Goal: Task Accomplishment & Management: Manage account settings

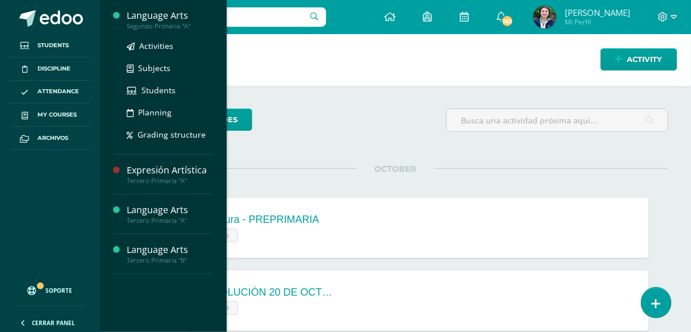
click at [166, 13] on div "Language Arts" at bounding box center [170, 15] width 86 height 13
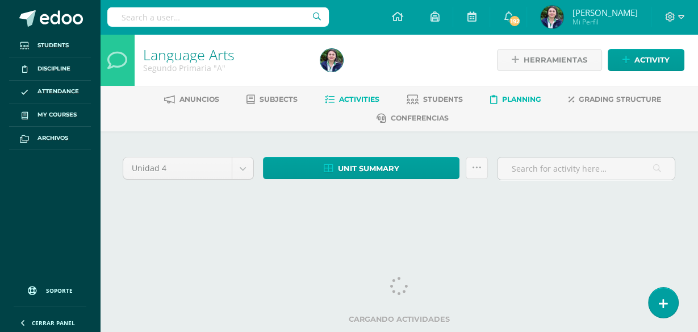
click at [532, 96] on span "Planning" at bounding box center [521, 99] width 39 height 9
click at [632, 95] on span "Grading structure" at bounding box center [620, 99] width 82 height 9
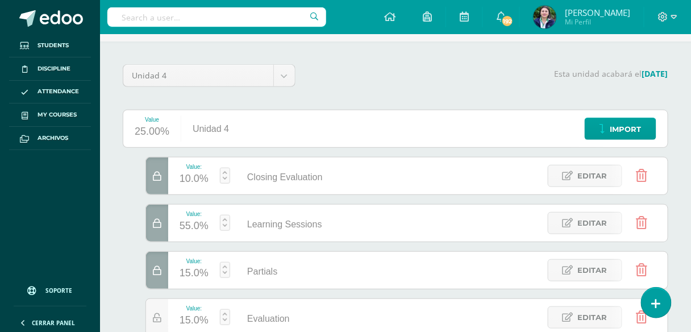
scroll to position [45, 0]
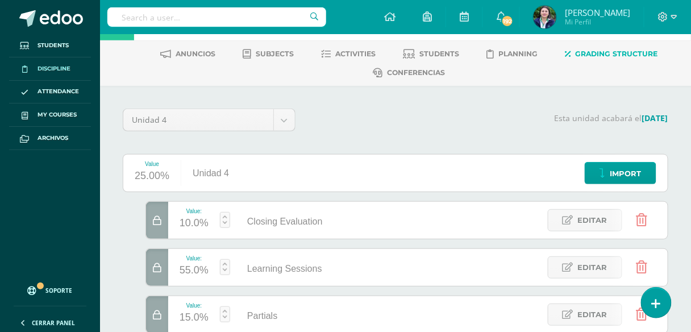
click at [54, 65] on span "Discipline" at bounding box center [53, 68] width 33 height 9
click at [59, 89] on span "Attendance" at bounding box center [57, 91] width 41 height 9
click at [59, 39] on link "Students" at bounding box center [50, 45] width 82 height 23
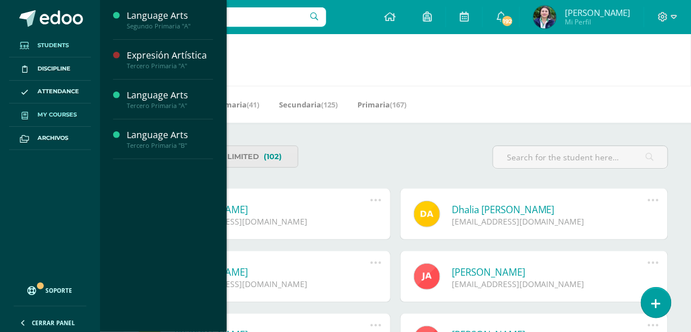
click at [70, 111] on span "My courses" at bounding box center [56, 114] width 39 height 9
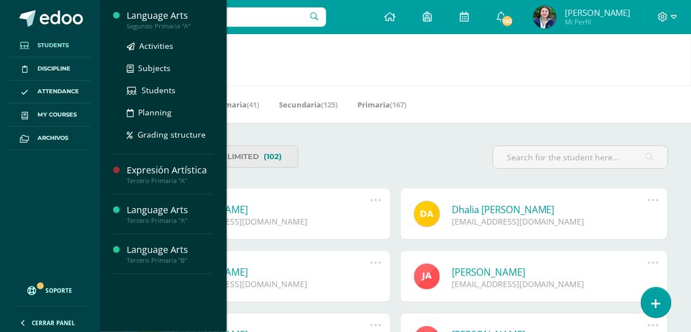
click at [157, 24] on div "Segundo Primaria "A"" at bounding box center [170, 26] width 86 height 8
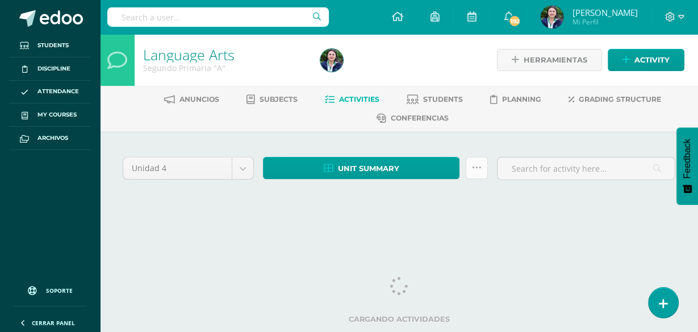
click at [485, 165] on link at bounding box center [477, 168] width 22 height 22
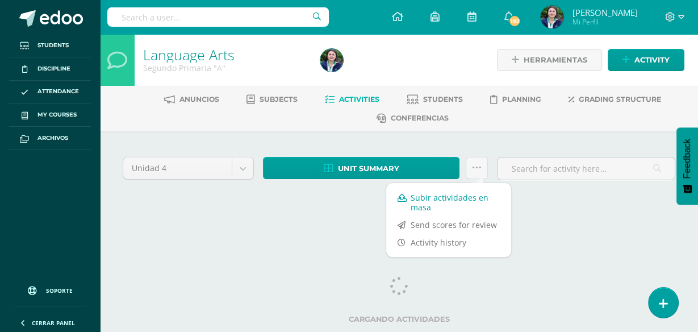
click at [434, 203] on link "Subir actividades en masa" at bounding box center [448, 202] width 125 height 27
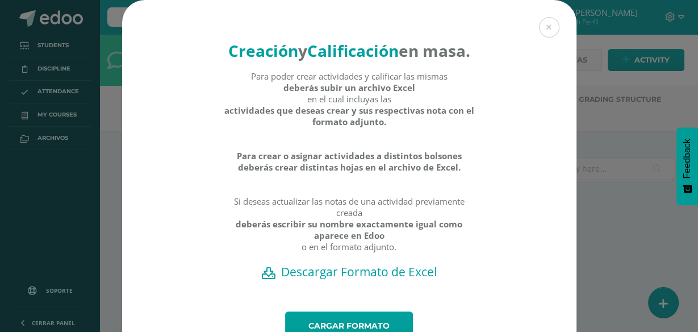
scroll to position [78, 0]
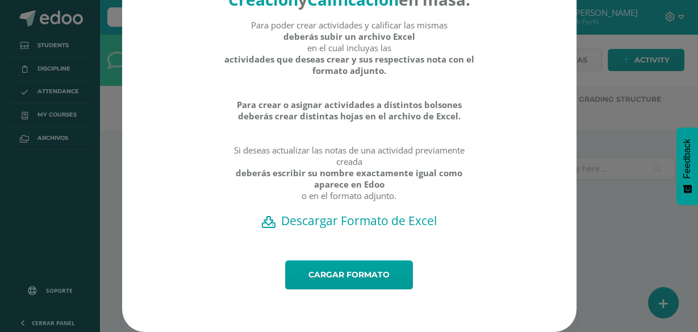
click at [311, 220] on h2 "Descargar Formato de Excel" at bounding box center [349, 220] width 415 height 16
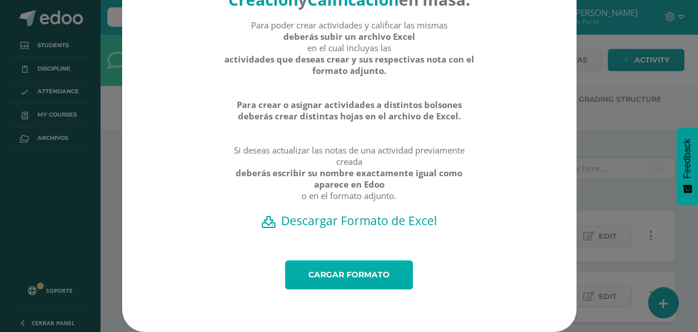
click at [341, 281] on link "Cargar formato" at bounding box center [349, 274] width 128 height 29
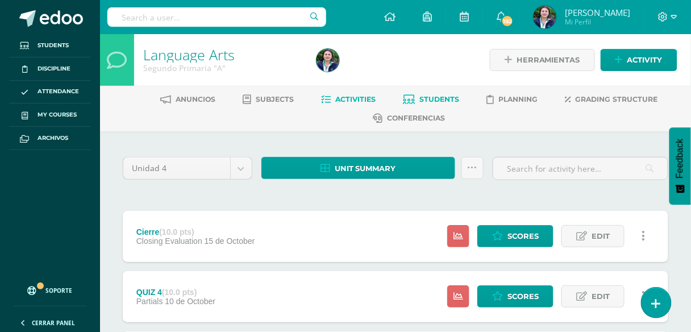
click at [446, 95] on span "Students" at bounding box center [440, 99] width 40 height 9
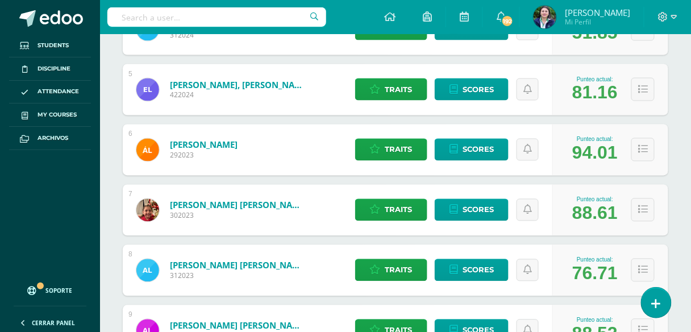
scroll to position [458, 0]
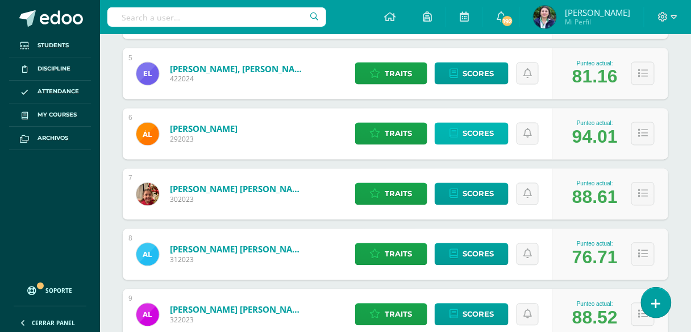
click at [486, 135] on span "Scores" at bounding box center [477, 133] width 31 height 21
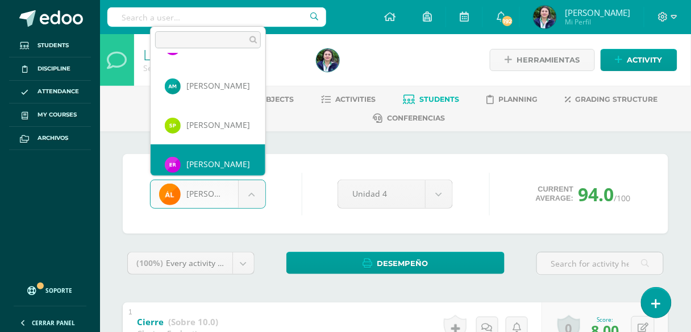
scroll to position [352, 0]
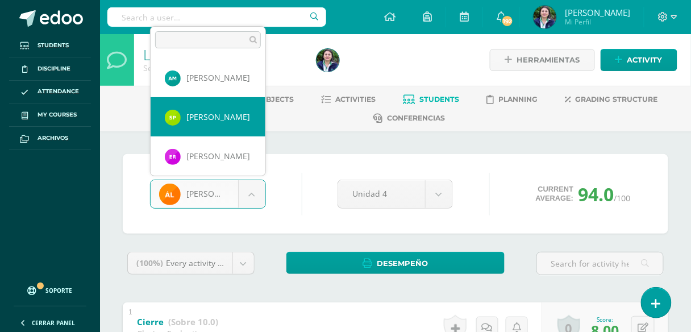
select select "473"
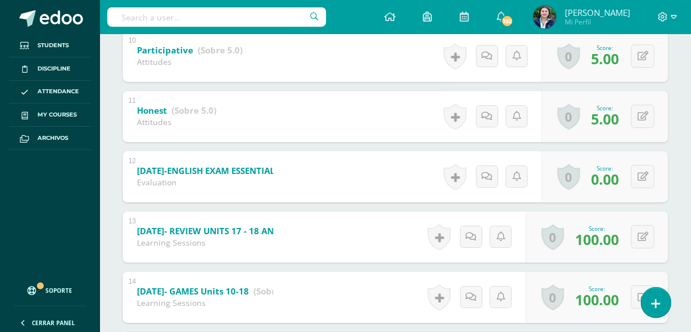
scroll to position [815, 0]
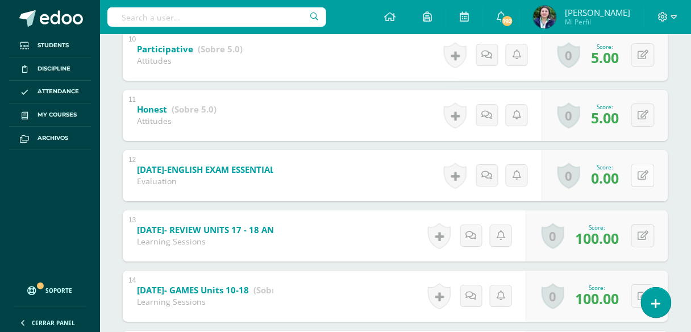
click at [645, 180] on button at bounding box center [642, 175] width 23 height 23
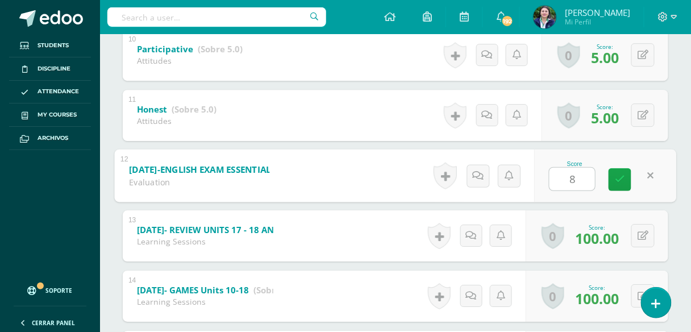
type input "84"
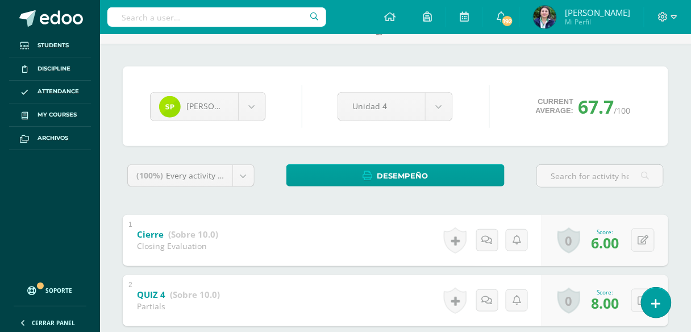
scroll to position [0, 0]
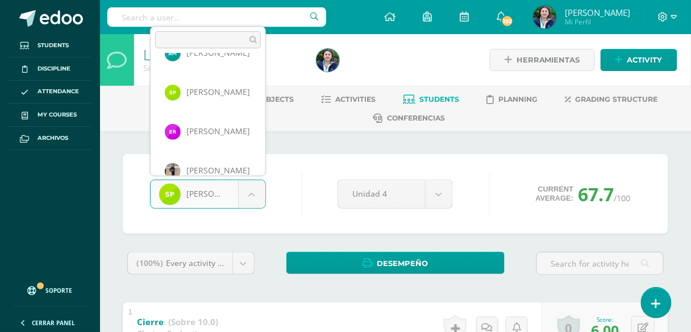
scroll to position [333, 0]
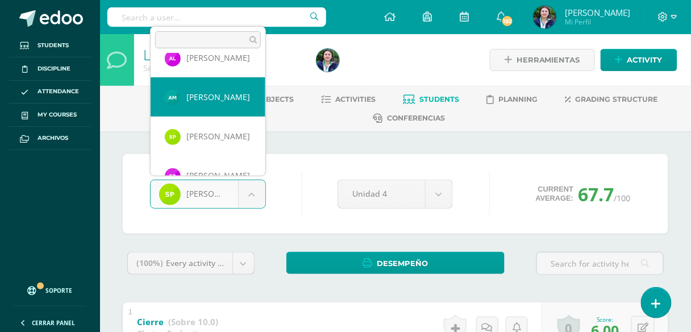
select select "456"
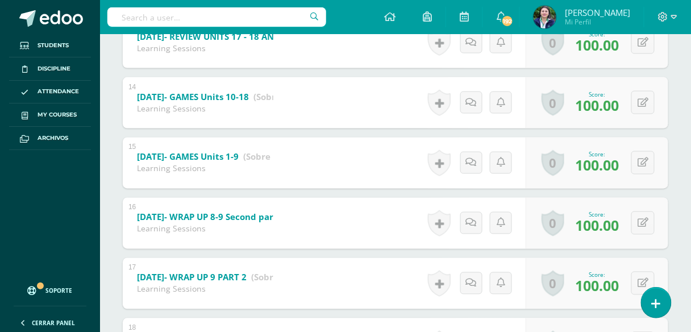
scroll to position [224, 0]
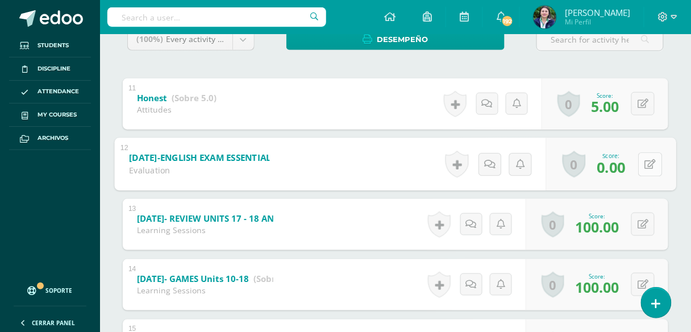
click at [648, 165] on icon at bounding box center [650, 164] width 11 height 10
type input "100"
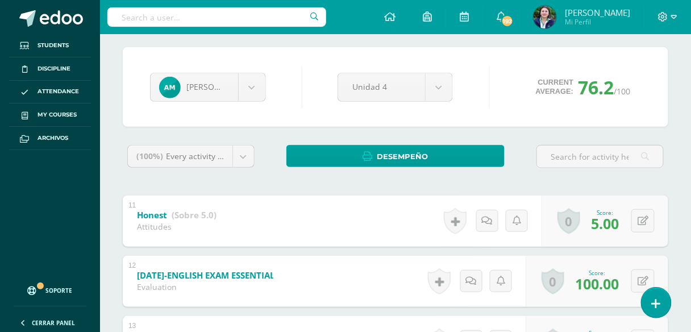
scroll to position [0, 0]
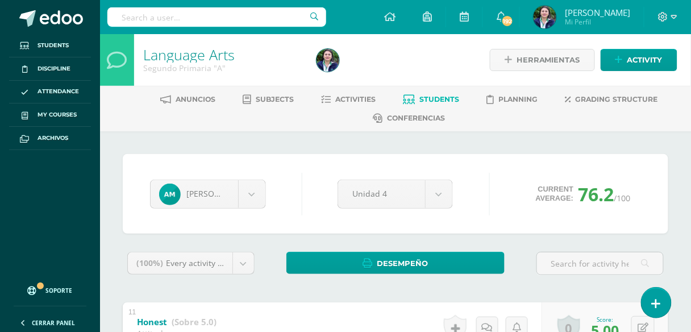
click at [436, 101] on span "Students" at bounding box center [440, 99] width 40 height 9
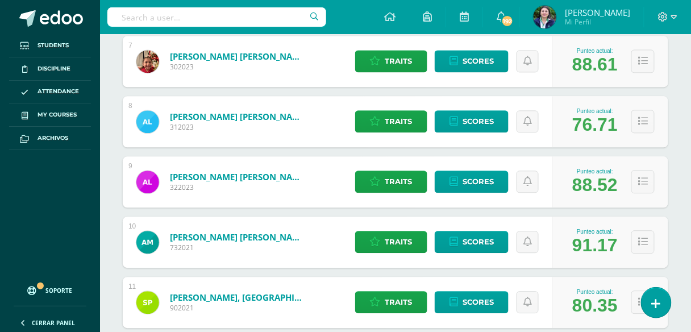
scroll to position [522, 0]
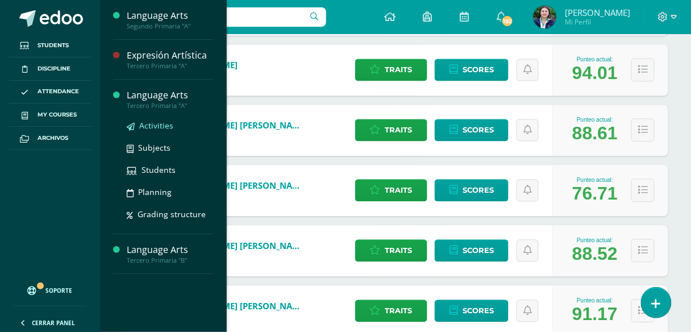
click at [157, 124] on span "Activities" at bounding box center [156, 125] width 34 height 11
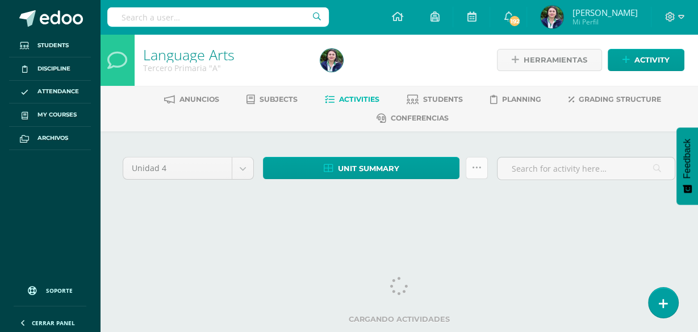
click at [475, 166] on icon at bounding box center [477, 168] width 10 height 10
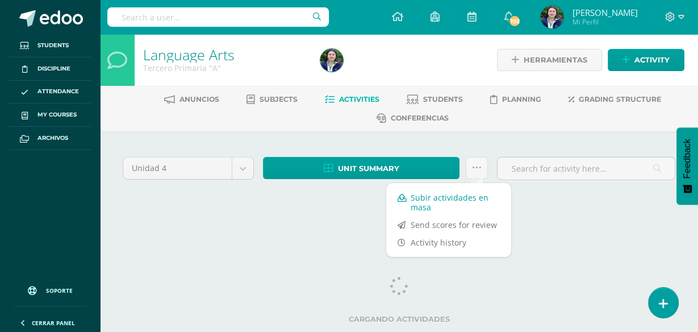
click at [439, 207] on link "Subir actividades en masa" at bounding box center [448, 202] width 125 height 27
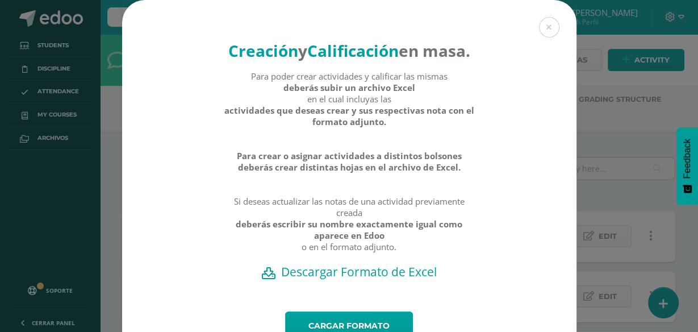
click at [339, 279] on h2 "Descargar Formato de Excel" at bounding box center [349, 272] width 415 height 16
click at [626, 157] on div "Creación y Calificación en masa. Para poder crear actividades y calificar las m…" at bounding box center [349, 191] width 689 height 383
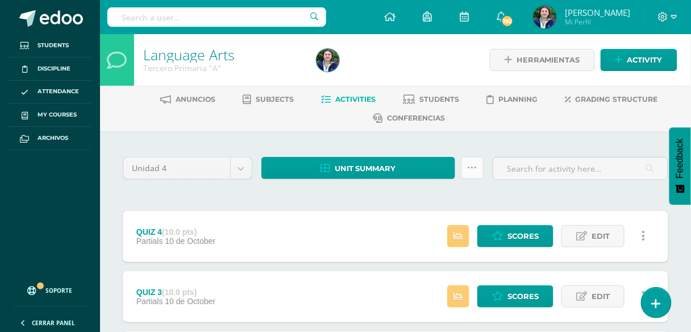
click at [470, 166] on icon at bounding box center [472, 168] width 10 height 10
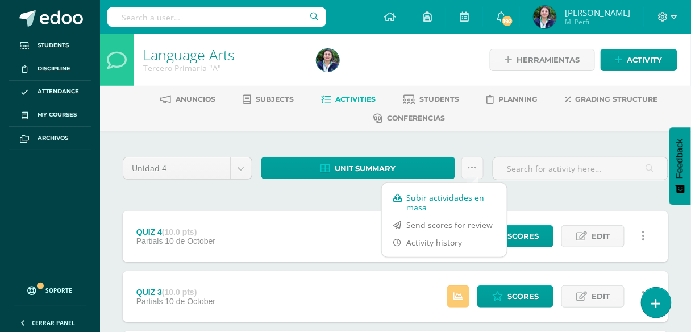
click at [429, 197] on link "Subir actividades en masa" at bounding box center [444, 202] width 125 height 27
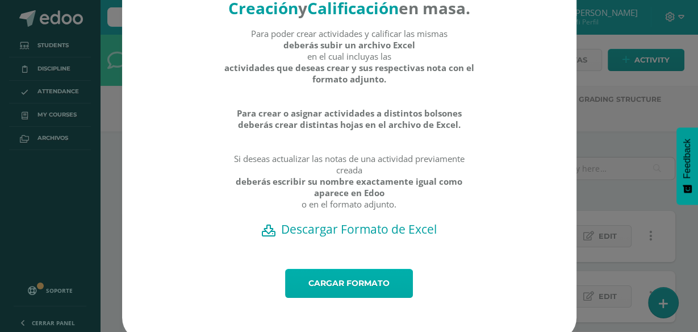
scroll to position [78, 0]
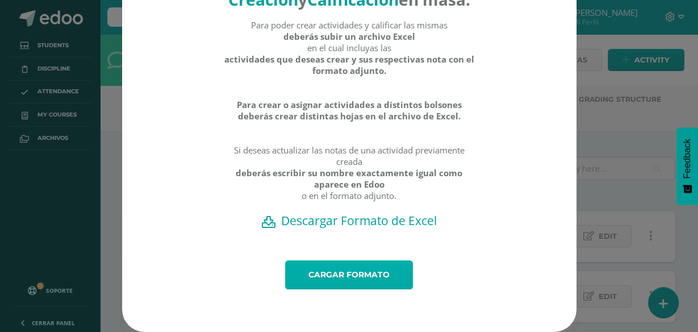
click at [340, 278] on link "Cargar formato" at bounding box center [349, 274] width 128 height 29
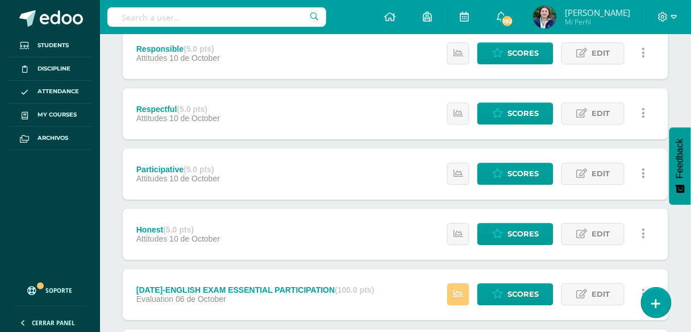
scroll to position [723, 0]
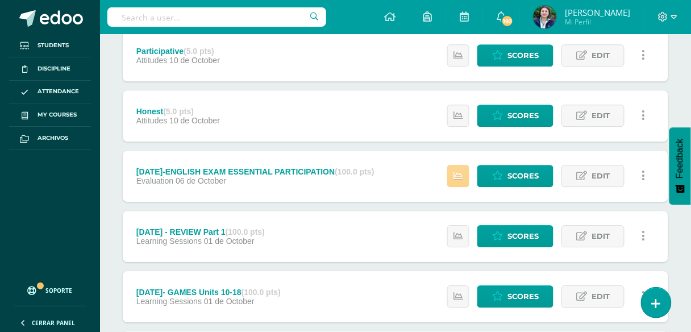
click at [461, 176] on icon at bounding box center [458, 176] width 10 height 10
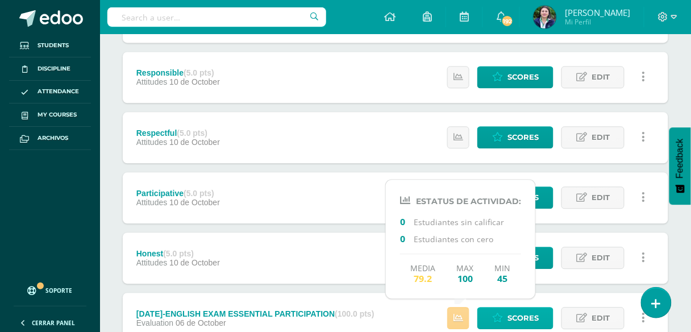
scroll to position [495, 0]
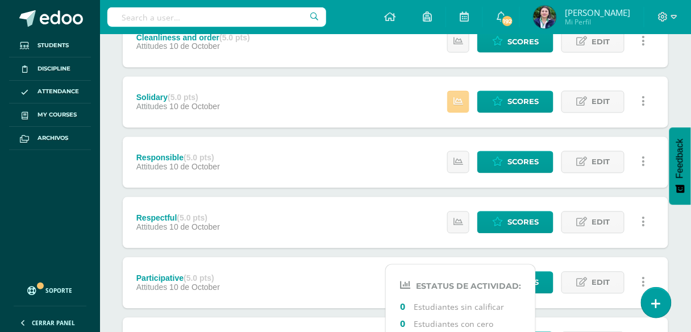
click at [463, 99] on icon at bounding box center [458, 102] width 10 height 10
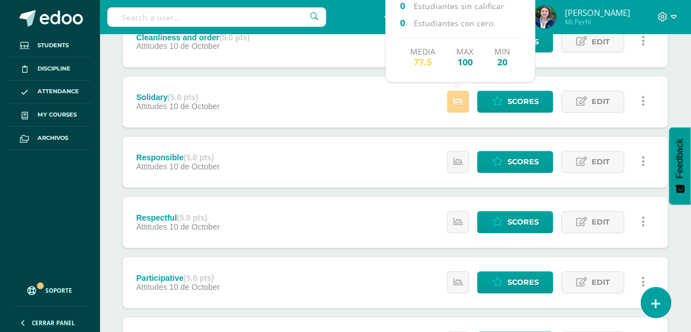
scroll to position [359, 0]
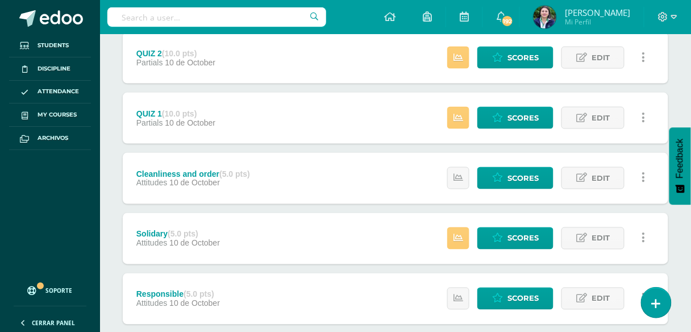
click at [469, 66] on div "Estatus de Actividad: 0 Estudiantes sin calificar 0 Estudiantes con cero Media …" at bounding box center [549, 57] width 238 height 51
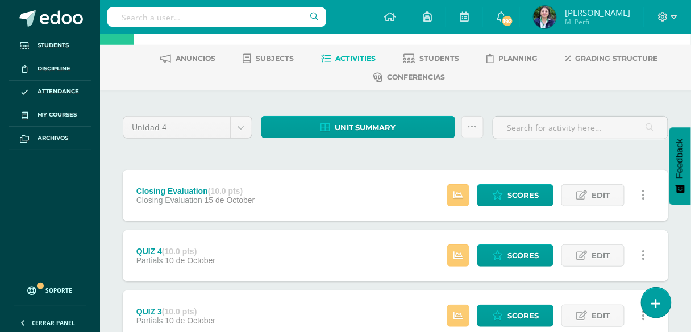
scroll to position [0, 0]
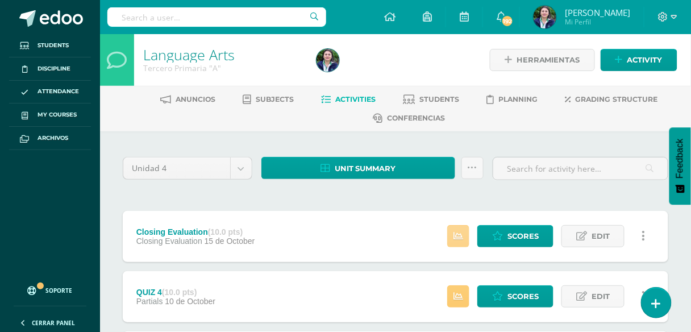
click at [467, 240] on link at bounding box center [458, 236] width 22 height 22
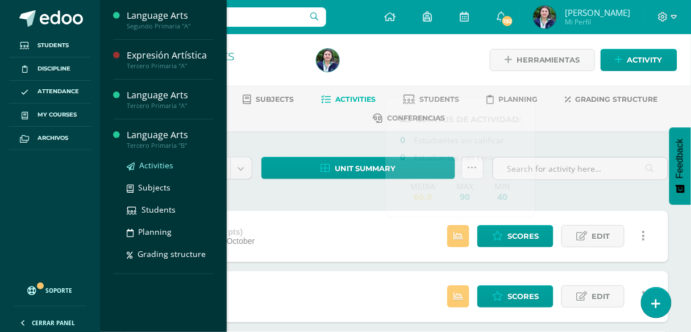
click at [156, 168] on span "Activities" at bounding box center [156, 165] width 34 height 11
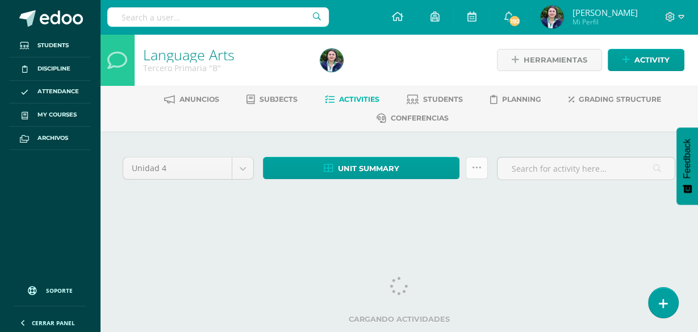
click at [475, 168] on icon at bounding box center [477, 168] width 10 height 10
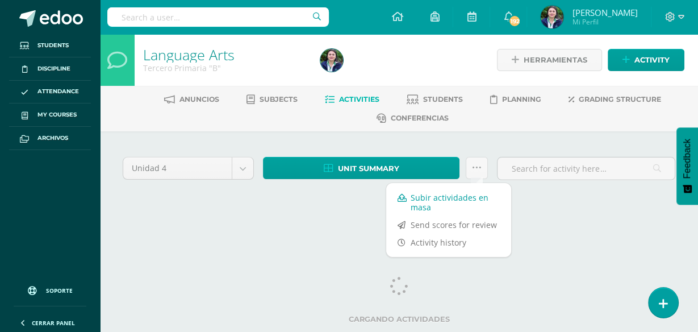
click at [444, 202] on link "Subir actividades en masa" at bounding box center [448, 202] width 125 height 27
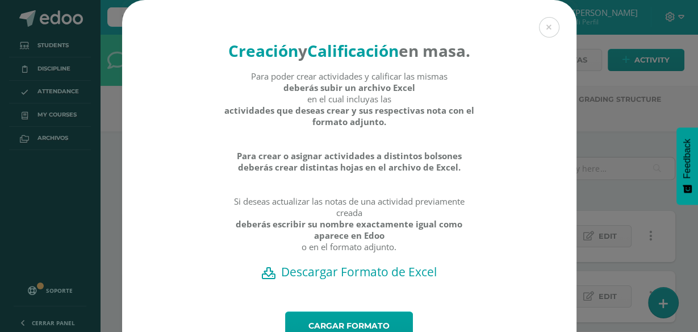
scroll to position [78, 0]
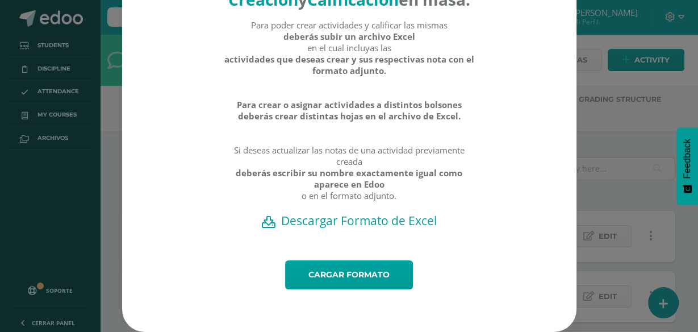
click at [329, 220] on h2 "Descargar Formato de Excel" at bounding box center [349, 220] width 415 height 16
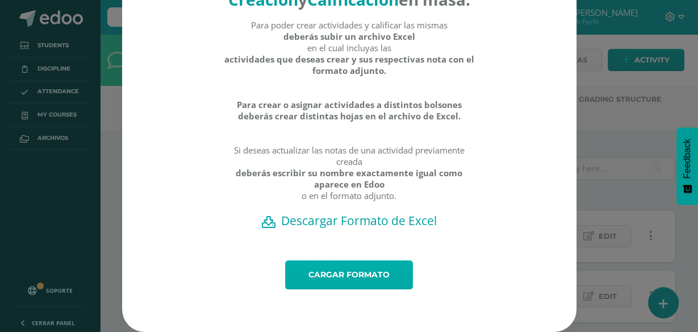
click at [372, 276] on link "Cargar formato" at bounding box center [349, 274] width 128 height 29
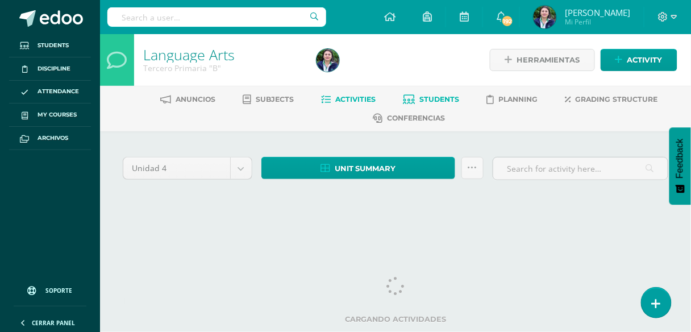
click at [450, 98] on span "Students" at bounding box center [440, 99] width 40 height 9
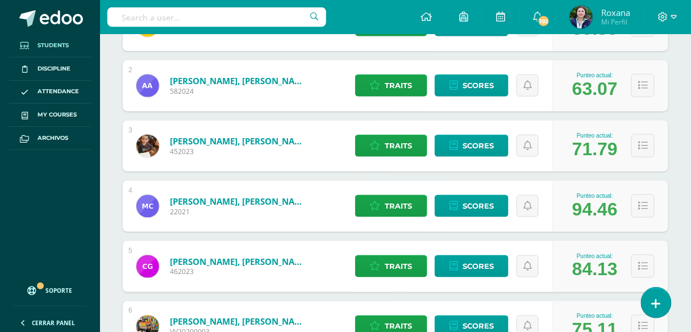
scroll to position [250, 0]
